Goal: Task Accomplishment & Management: Manage account settings

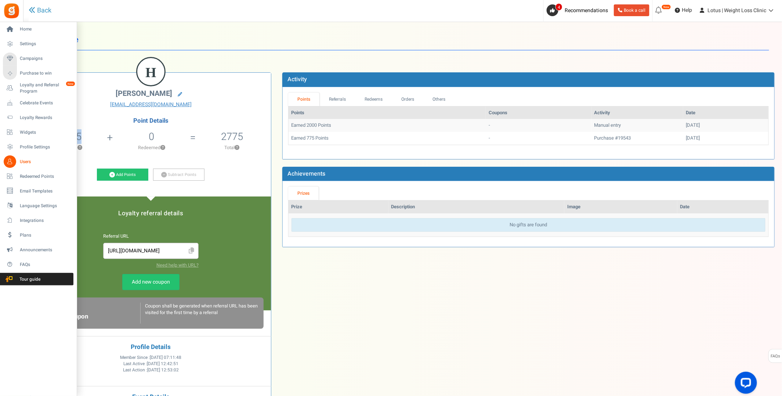
click at [27, 164] on span "Users" at bounding box center [45, 162] width 51 height 6
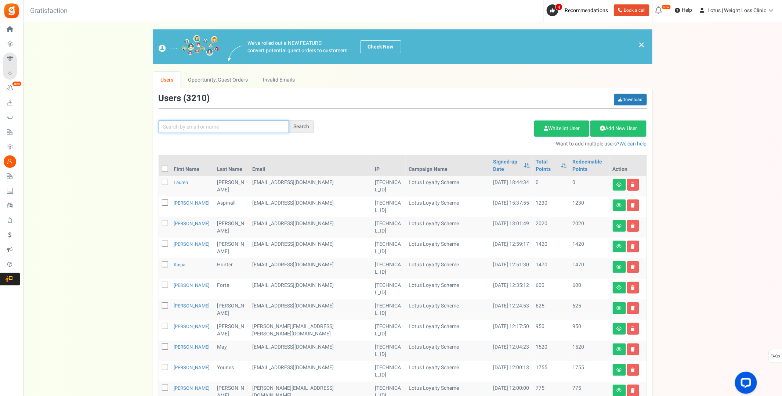
click at [199, 127] on input "text" at bounding box center [224, 126] width 130 height 12
paste input "[EMAIL_ADDRESS][DOMAIN_NAME]"
type input "[EMAIL_ADDRESS][DOMAIN_NAME]"
click at [299, 129] on div "Search" at bounding box center [301, 126] width 25 height 12
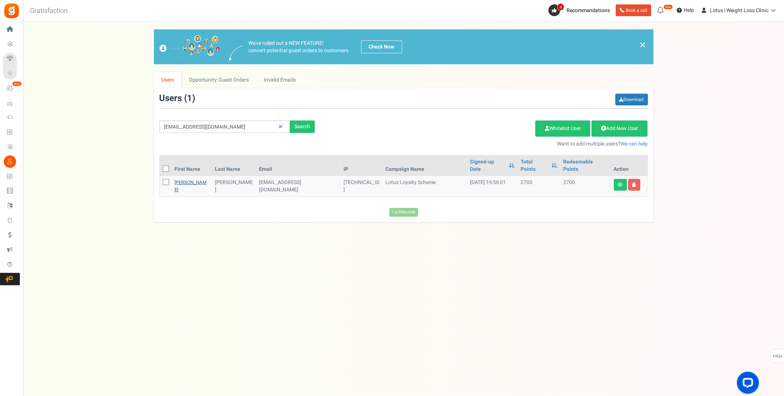
click at [182, 179] on link "[PERSON_NAME]" at bounding box center [191, 186] width 32 height 14
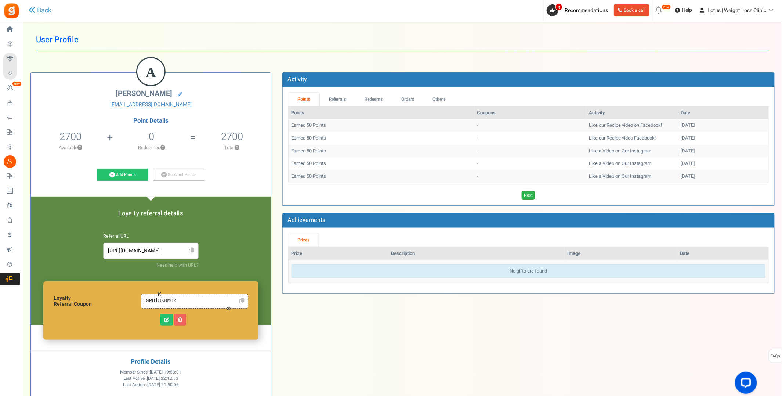
click at [529, 195] on link "Next" at bounding box center [528, 195] width 13 height 9
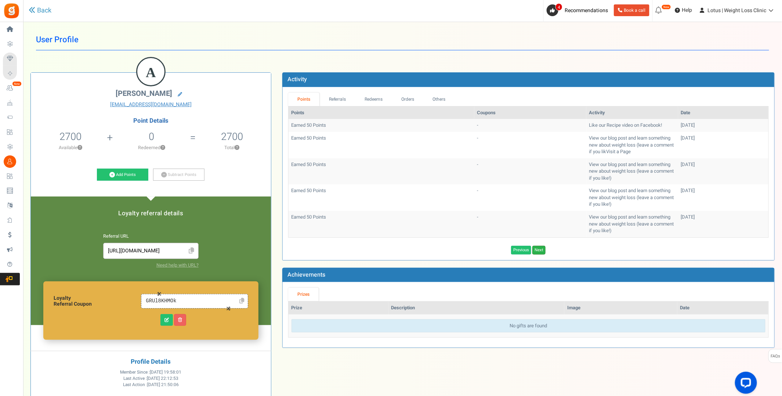
click at [539, 248] on link "Next" at bounding box center [538, 250] width 13 height 9
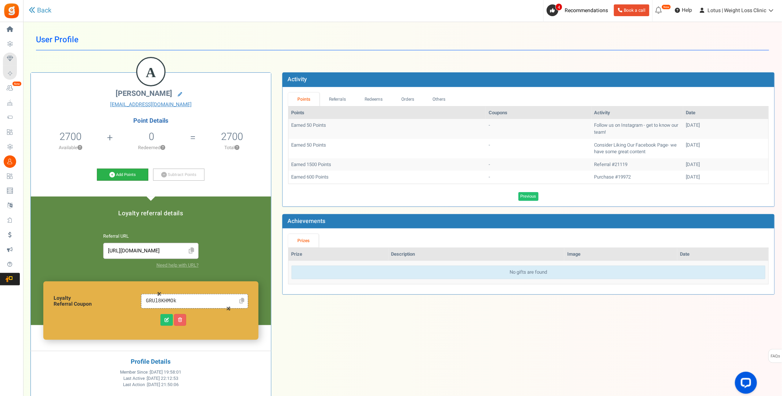
click at [120, 174] on link "Add Points" at bounding box center [122, 175] width 51 height 12
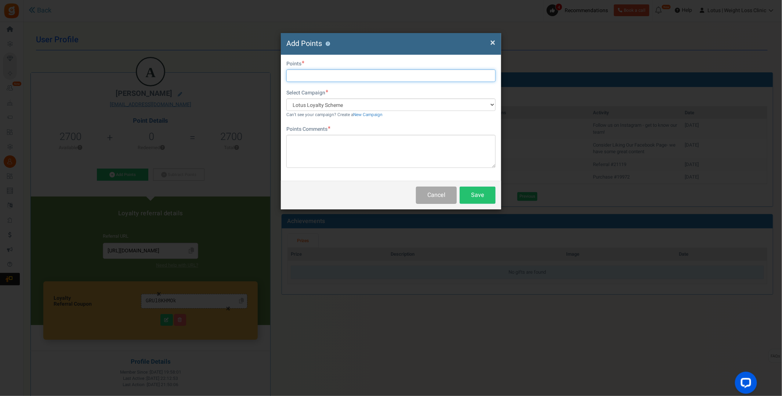
click at [310, 71] on input "text" at bounding box center [390, 75] width 209 height 12
click at [295, 74] on input "1000" at bounding box center [390, 75] width 209 height 12
type input "1000"
click at [309, 141] on textarea at bounding box center [390, 151] width 209 height 33
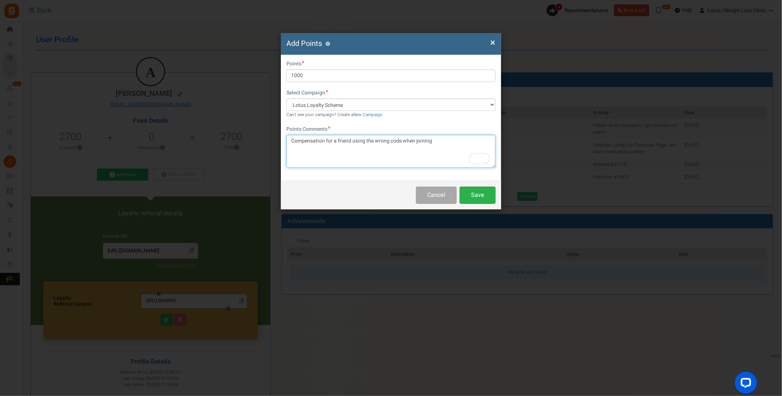
type textarea "Compensation for a friend using the wrong code when joining"
click at [480, 195] on button "Save" at bounding box center [478, 195] width 36 height 17
